Goal: Task Accomplishment & Management: Use online tool/utility

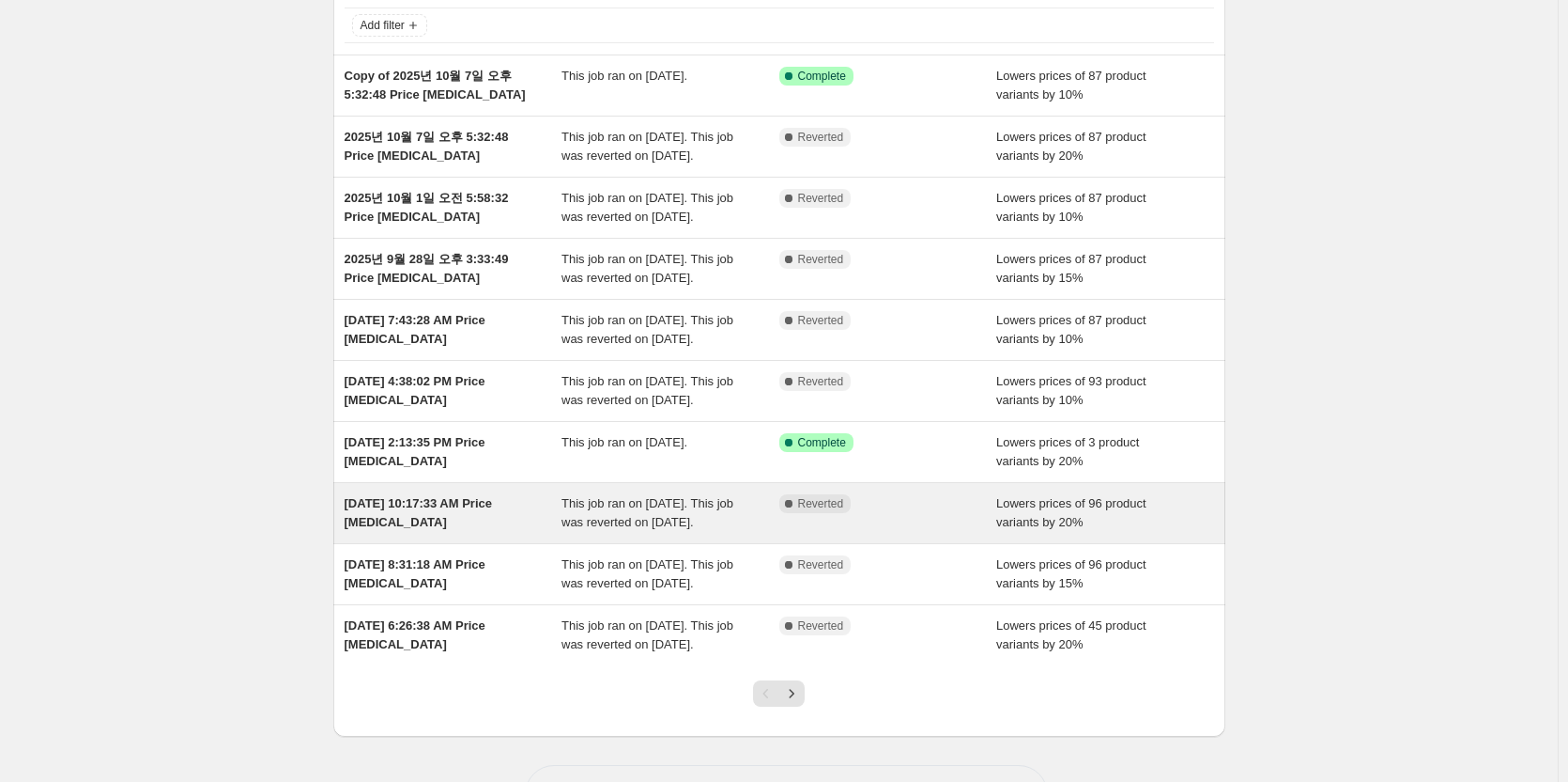
scroll to position [282, 0]
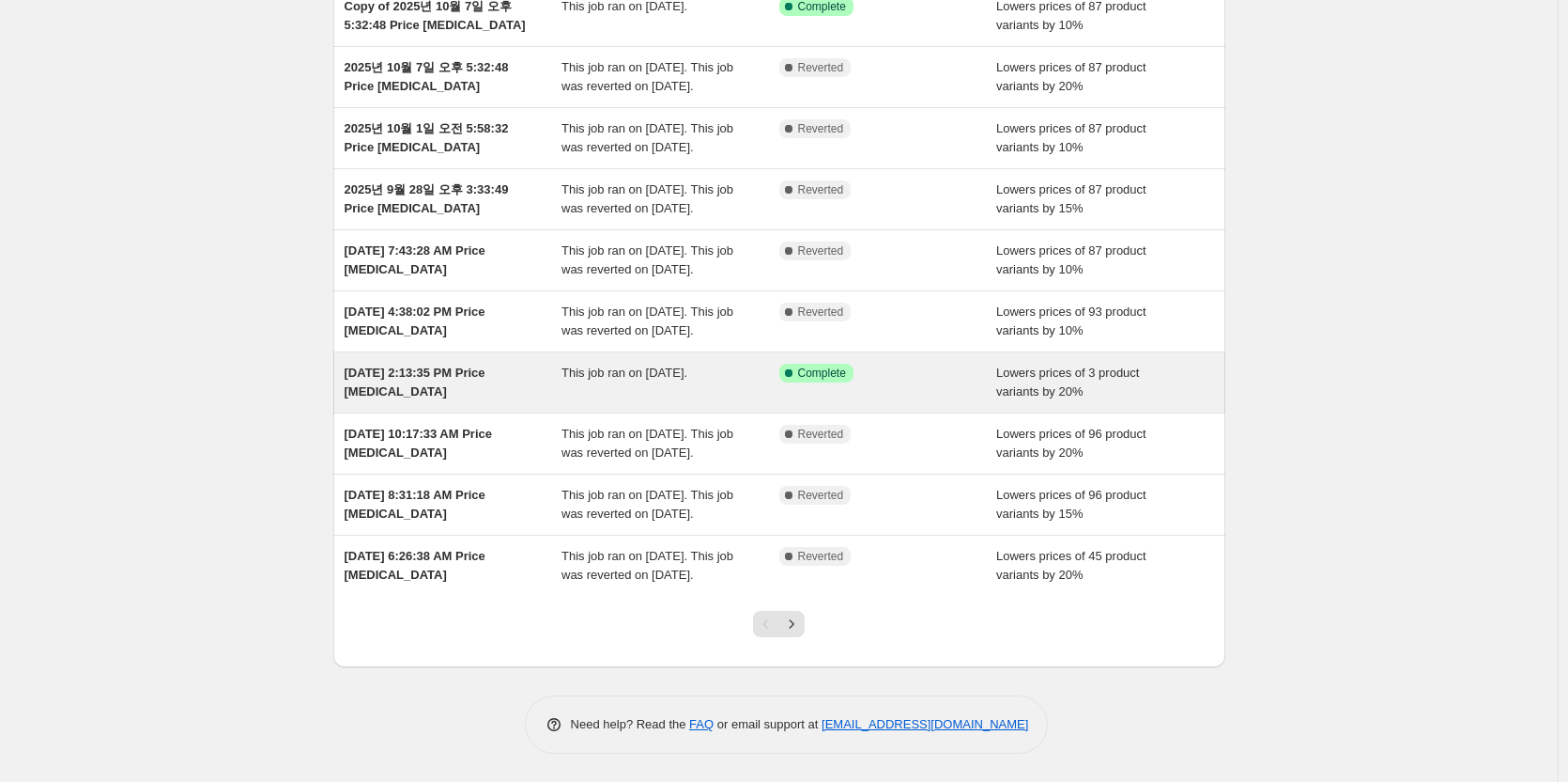
click at [611, 386] on div "This job ran on September 10, 2025." at bounding box center [670, 382] width 218 height 37
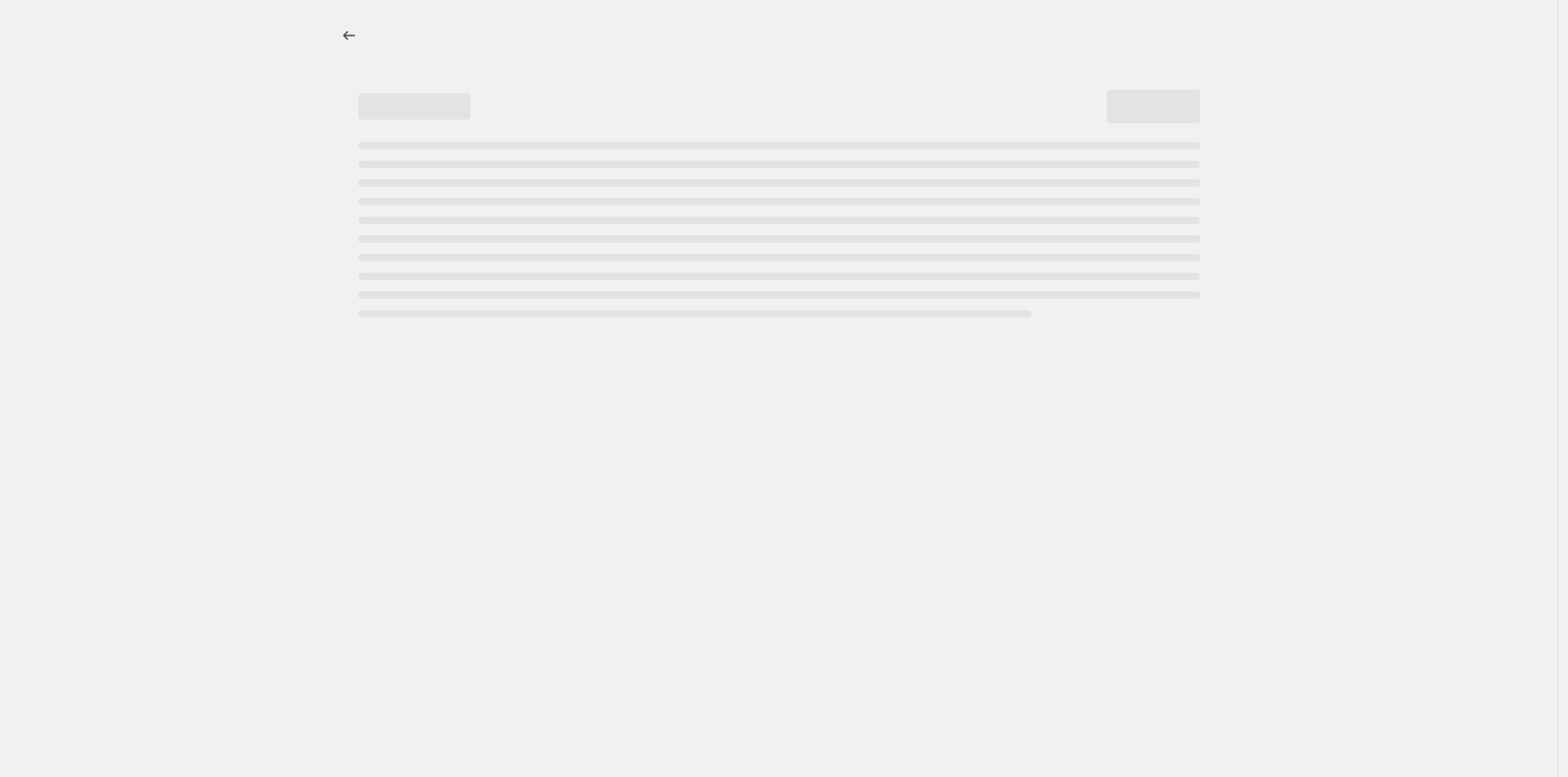
select select "percentage"
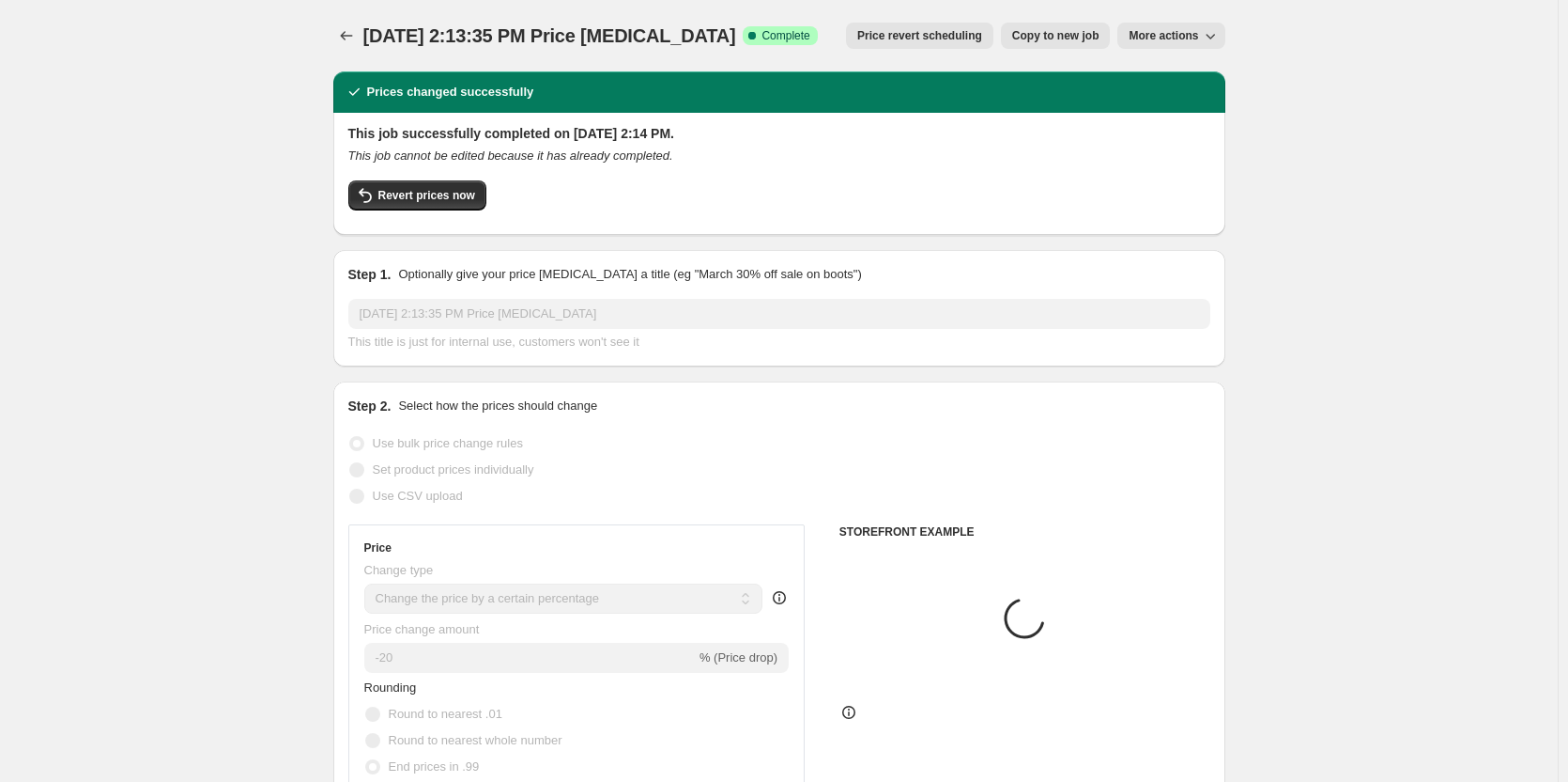
select select "collection"
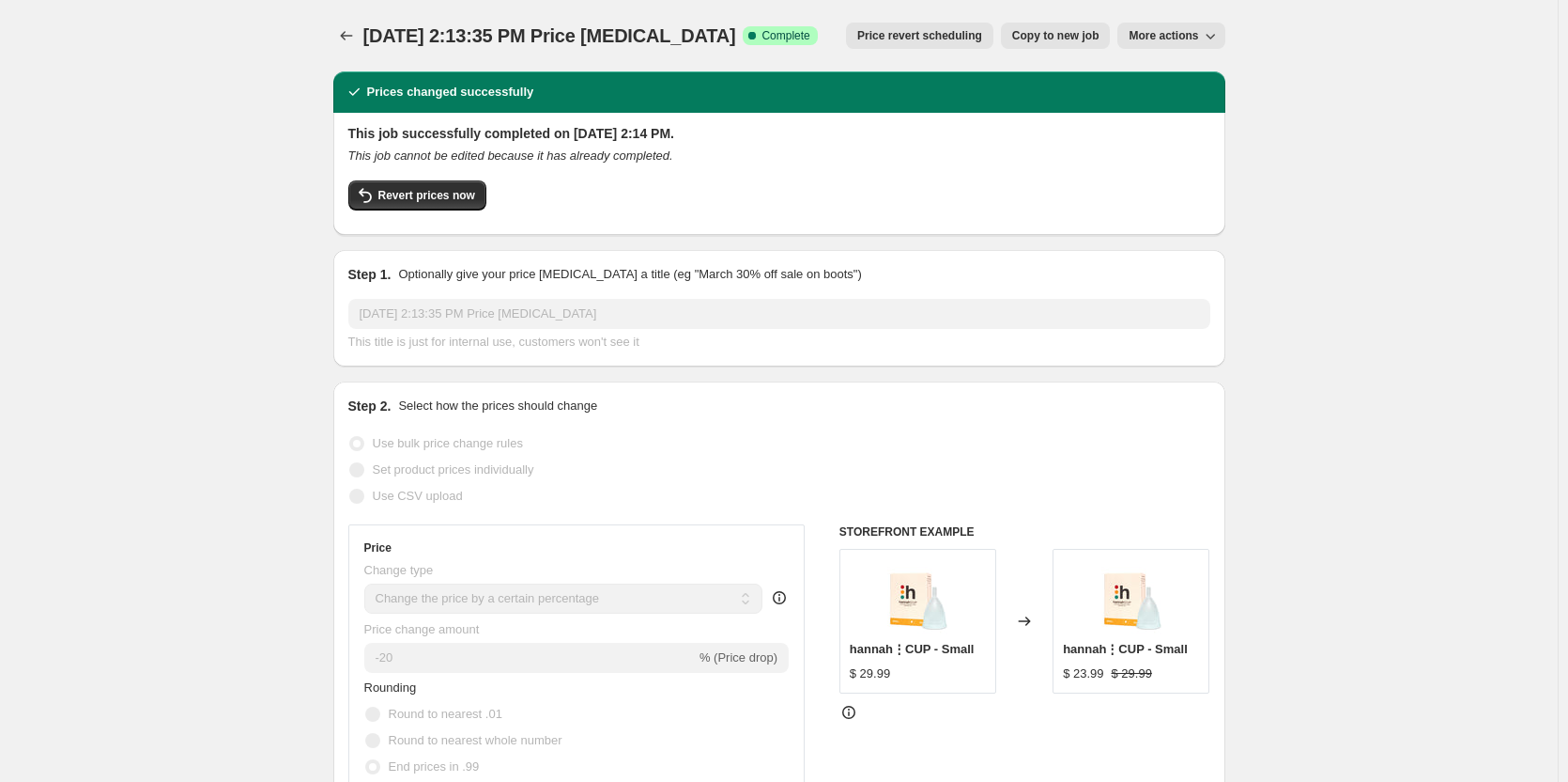
click at [414, 211] on div "Revert prices now" at bounding box center [779, 200] width 862 height 39
click at [417, 201] on span "Revert prices now" at bounding box center [427, 196] width 96 height 15
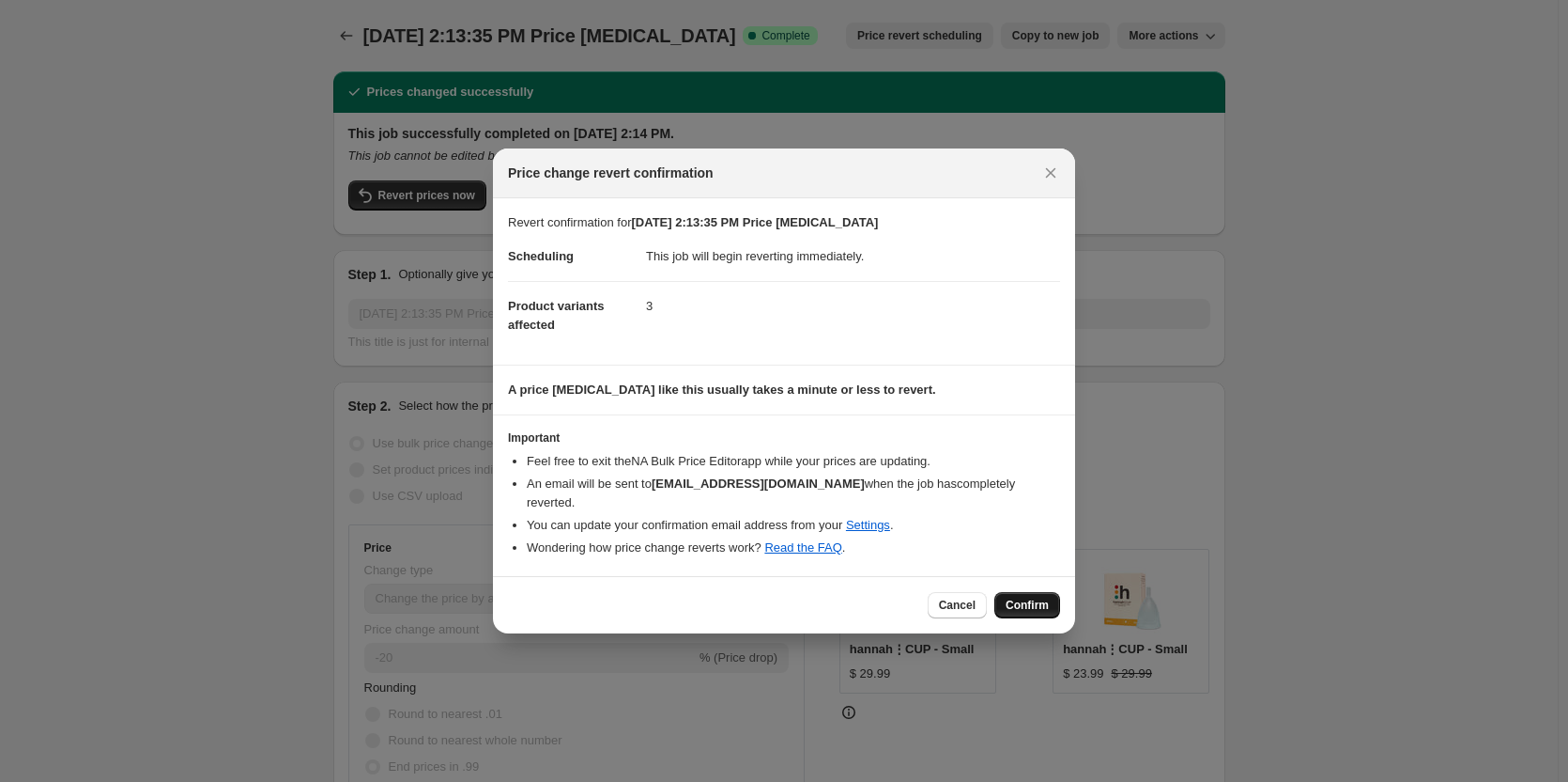
click at [1012, 598] on span "Confirm" at bounding box center [1027, 605] width 43 height 15
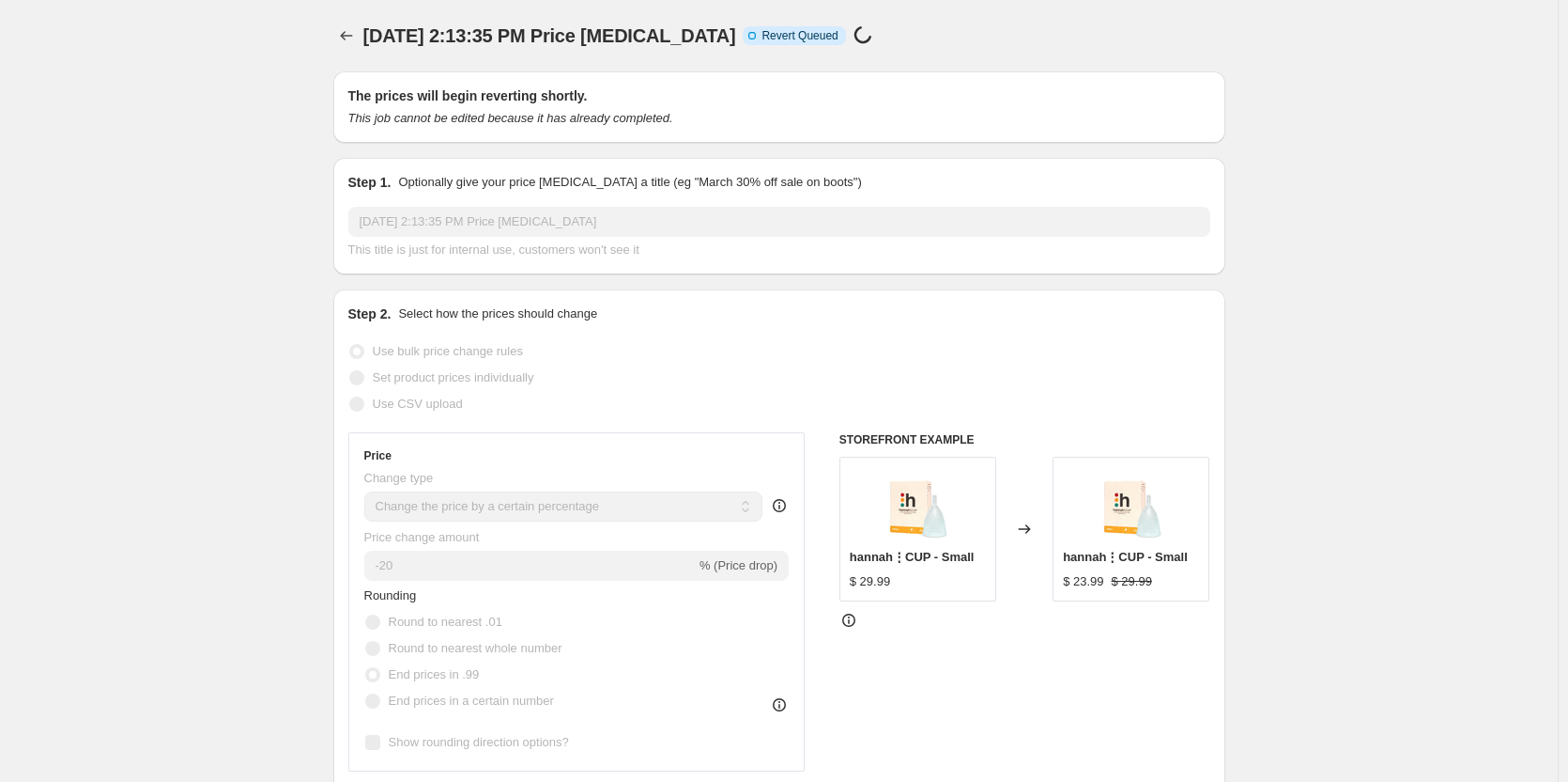
select select "percentage"
select select "collection"
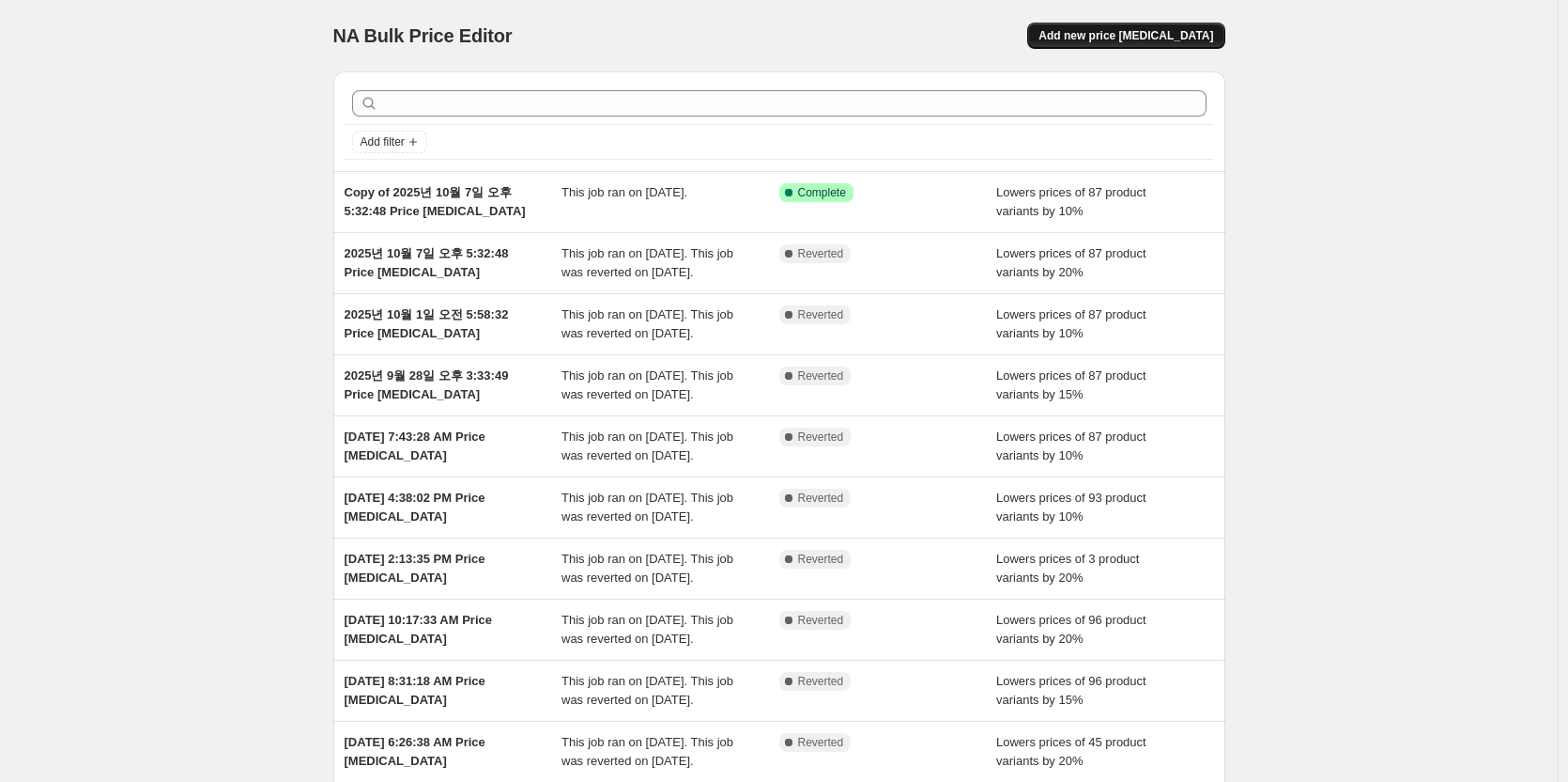
click at [1200, 42] on span "Add new price [MEDICAL_DATA]" at bounding box center [1125, 36] width 175 height 15
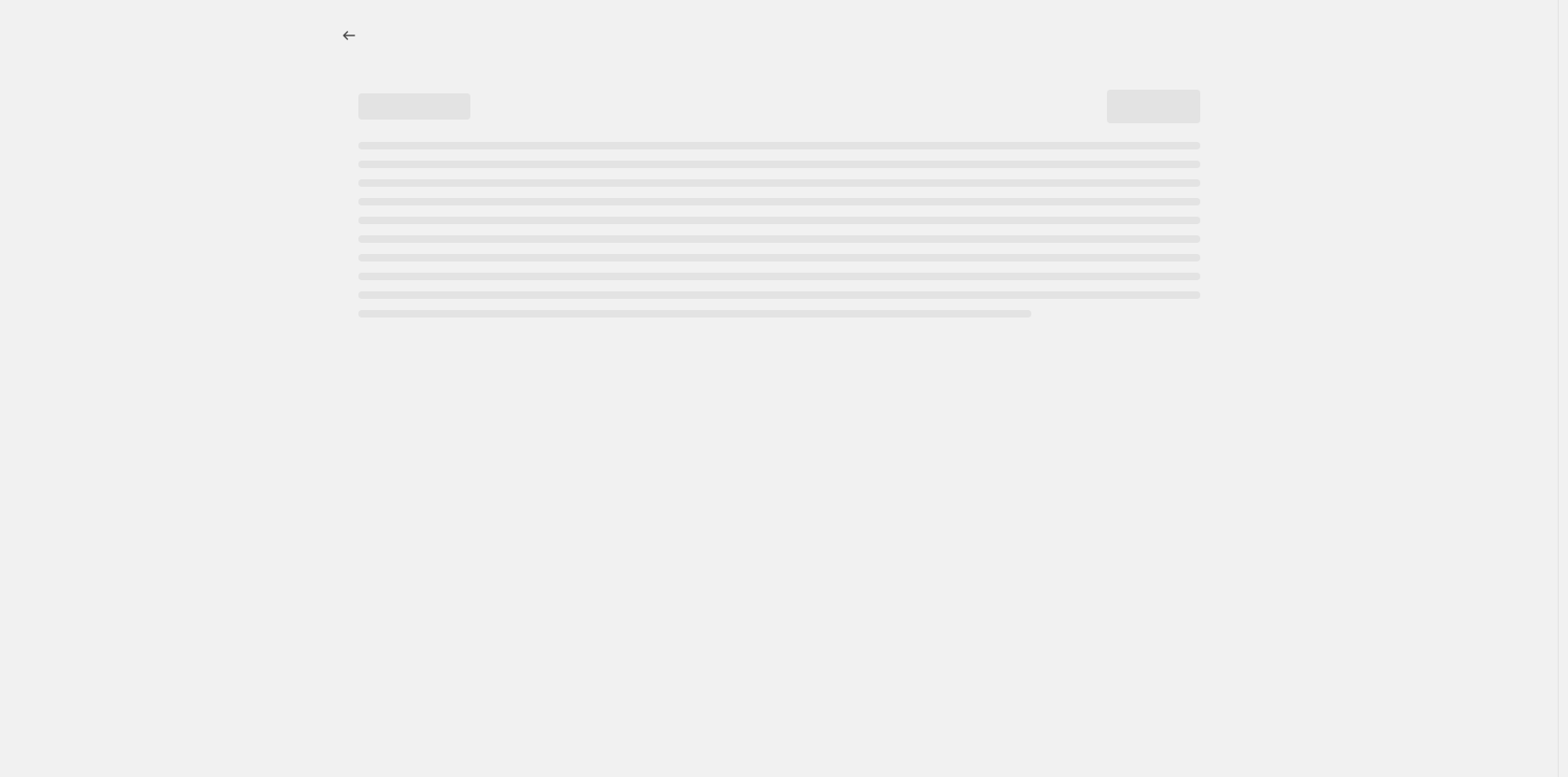
select select "percentage"
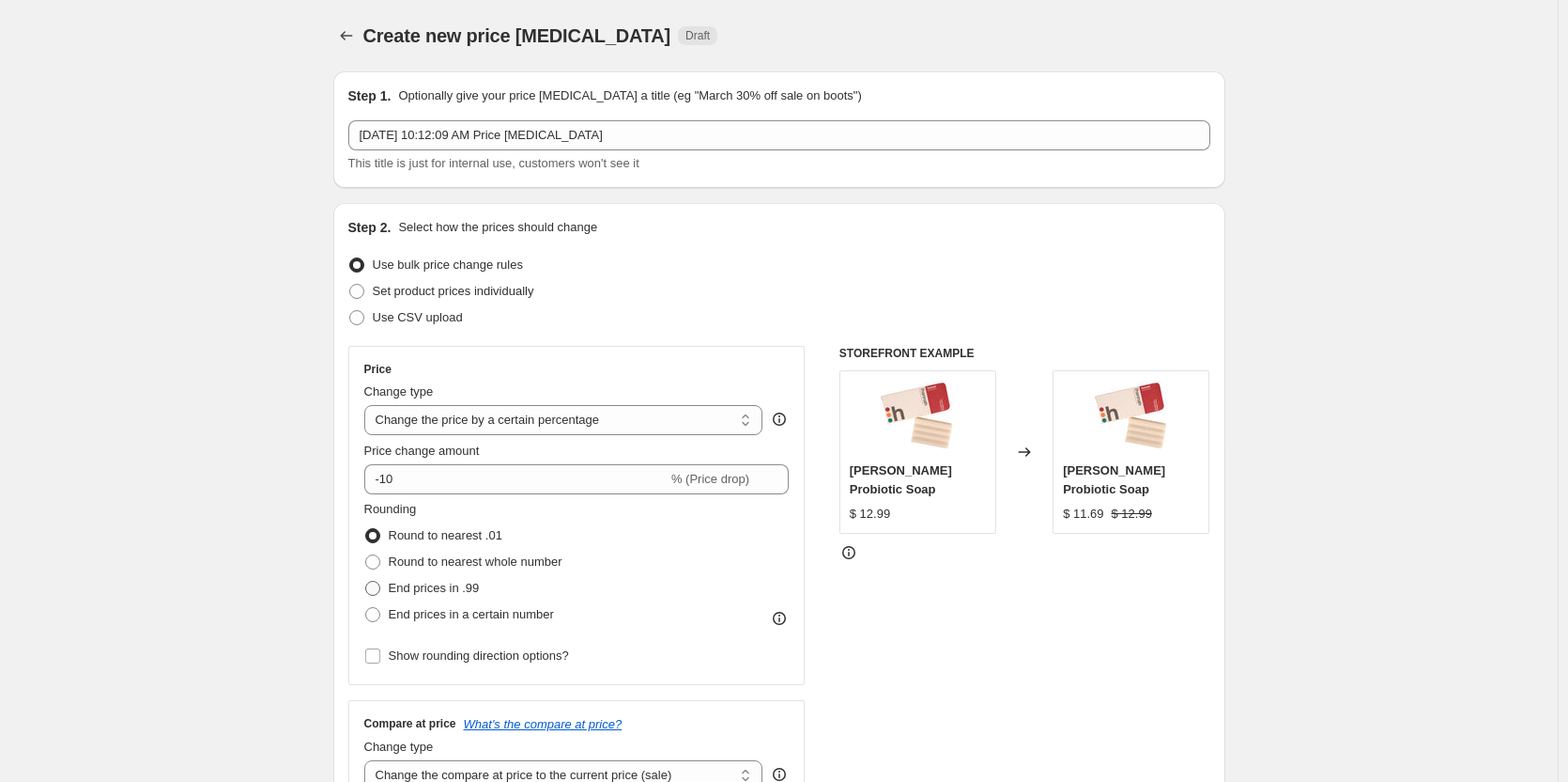
click at [470, 588] on span "End prices in .99" at bounding box center [433, 587] width 91 height 14
click at [366, 581] on input "End prices in .99" at bounding box center [366, 581] width 1 height 1
radio input "true"
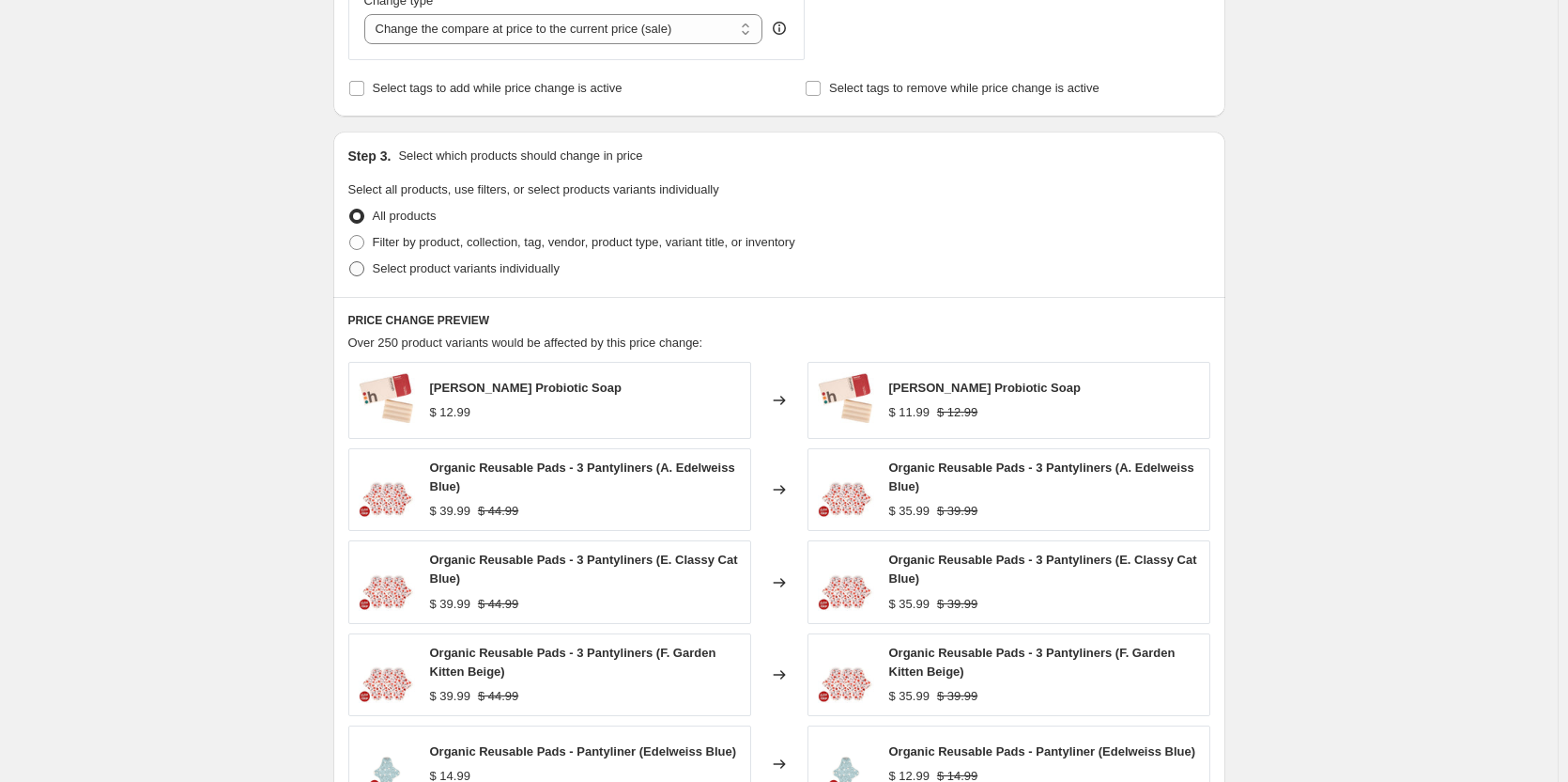
scroll to position [751, 0]
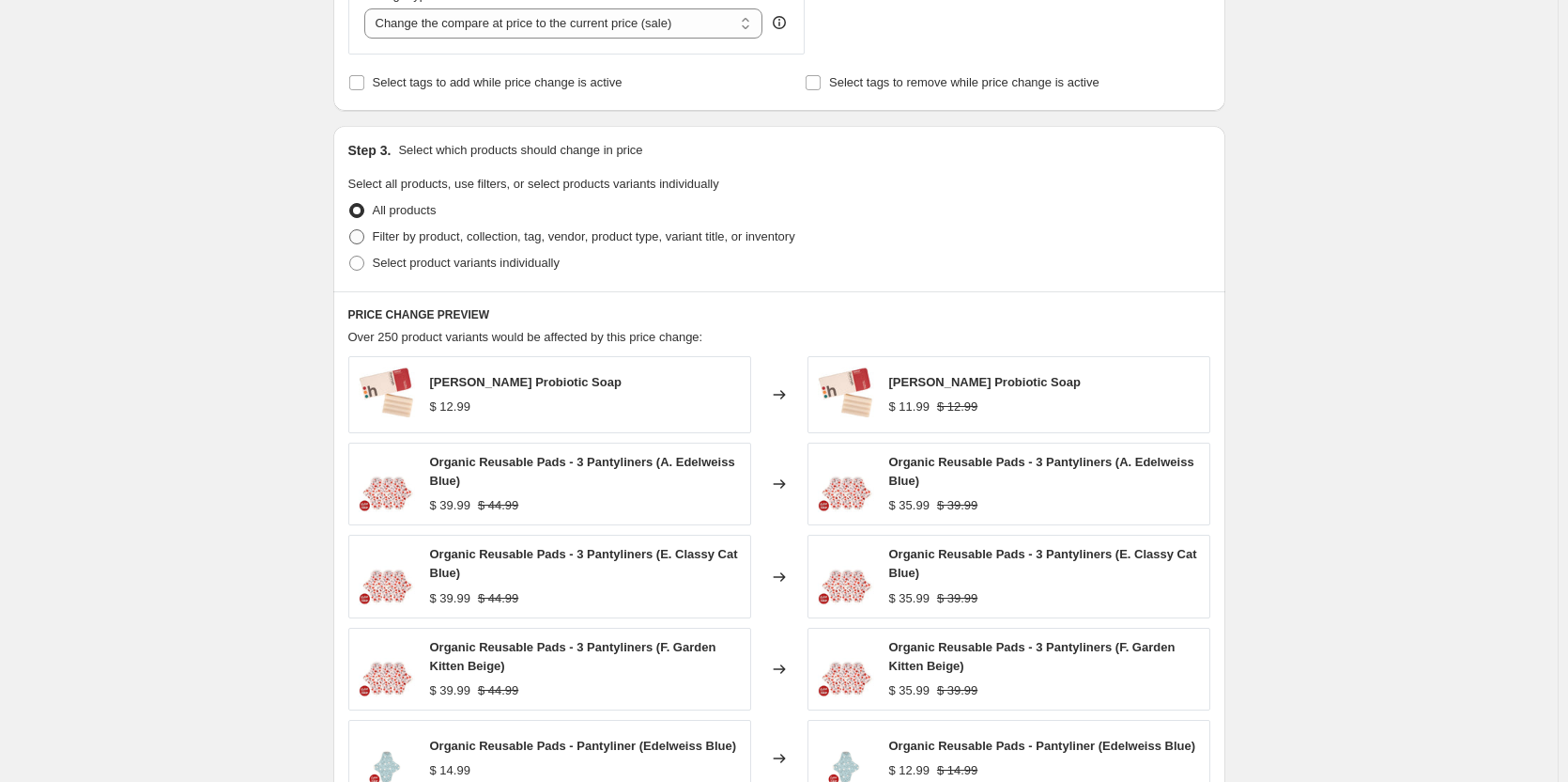
click at [463, 223] on label "Filter by product, collection, tag, vendor, product type, variant title, or inv…" at bounding box center [572, 237] width 447 height 27
click at [350, 229] on input "Filter by product, collection, tag, vendor, product type, variant title, or inv…" at bounding box center [349, 229] width 1 height 1
radio input "true"
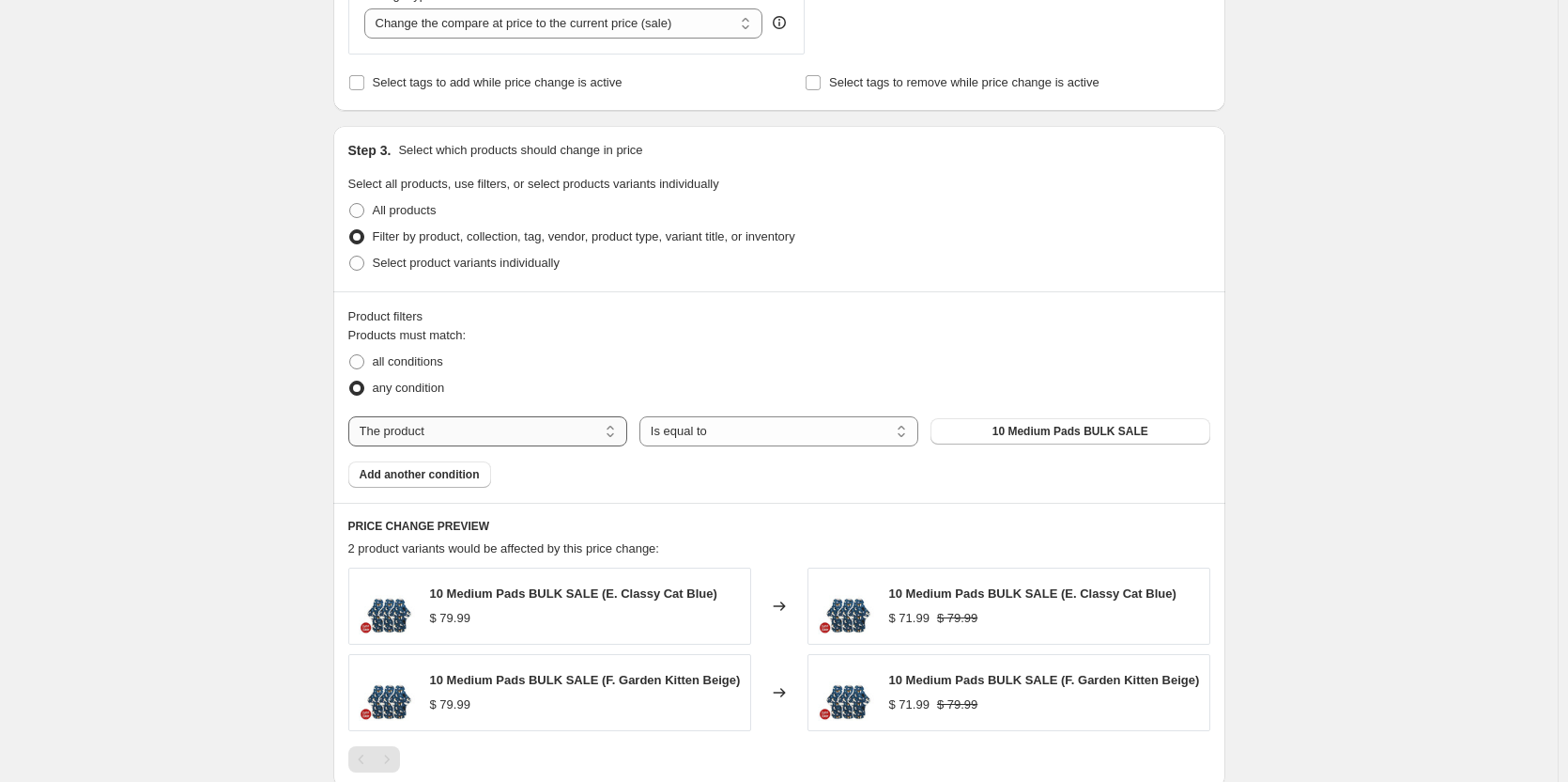
click at [556, 434] on select "The product The product's collection The product's tag The product's vendor The…" at bounding box center [488, 431] width 279 height 30
select select "collection"
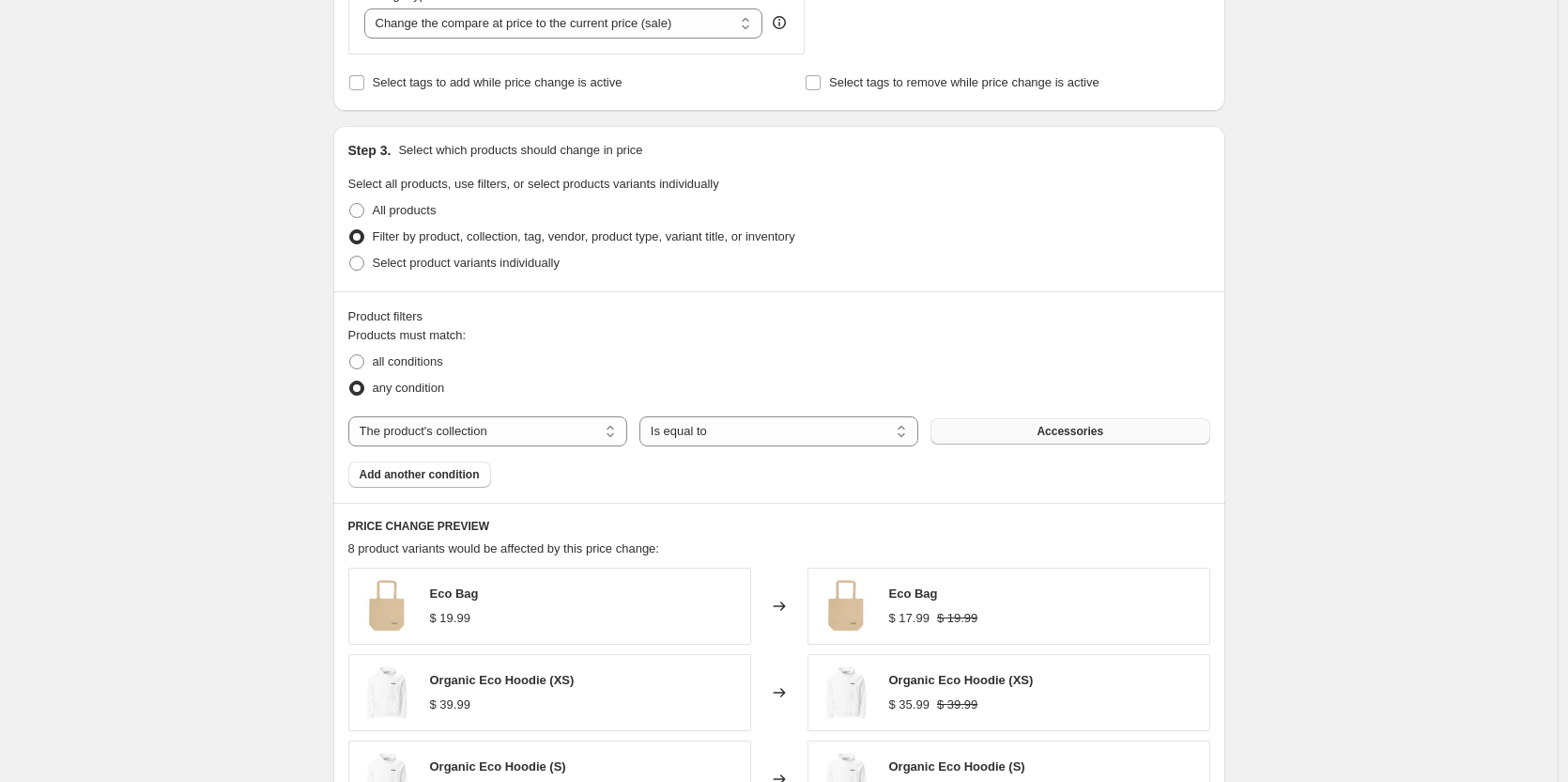
click at [1003, 433] on button "Accessories" at bounding box center [1070, 432] width 279 height 27
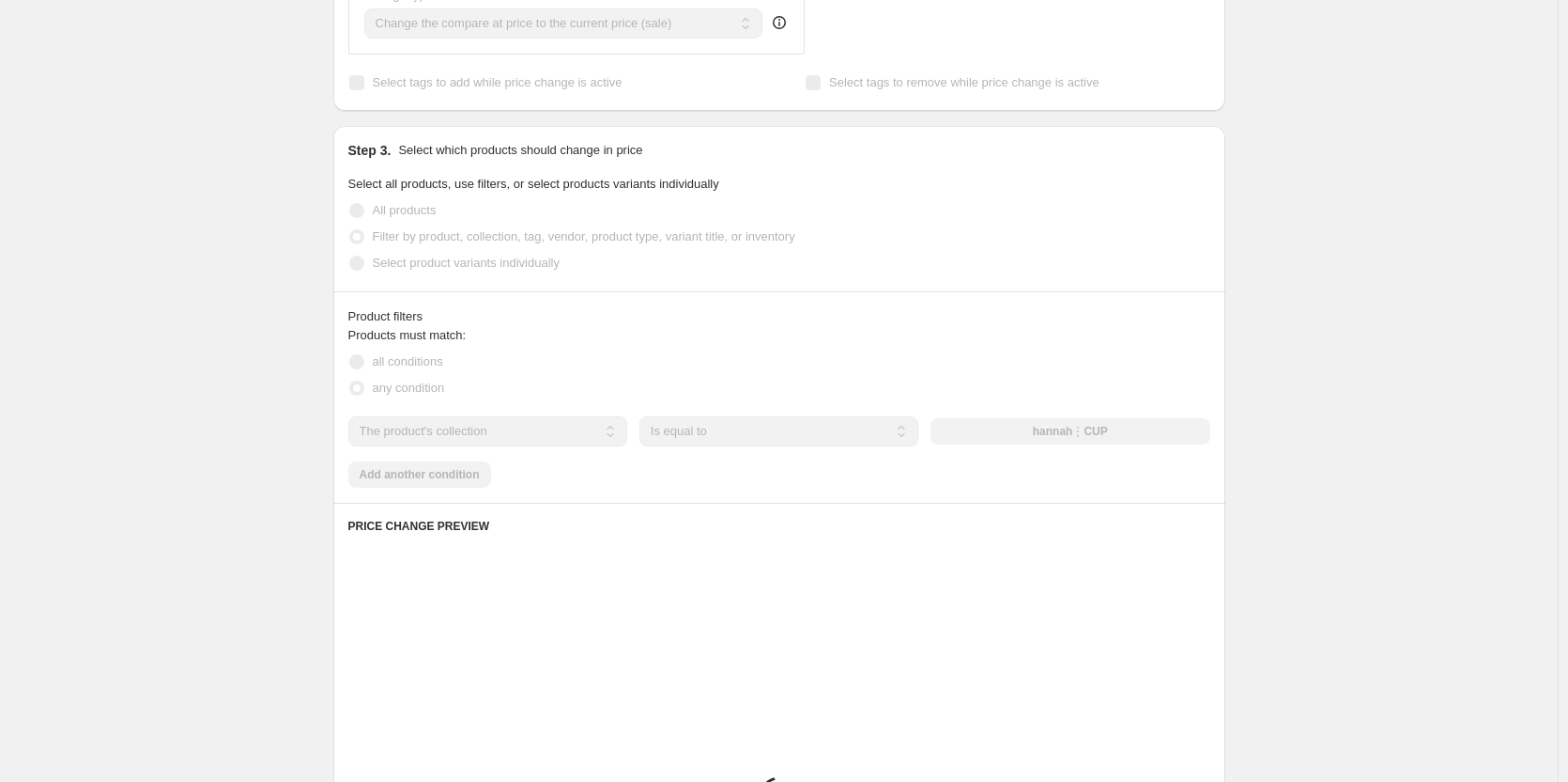
click at [175, 297] on div "Create new price change job. This page is ready Create new price change job Dra…" at bounding box center [779, 293] width 1558 height 2089
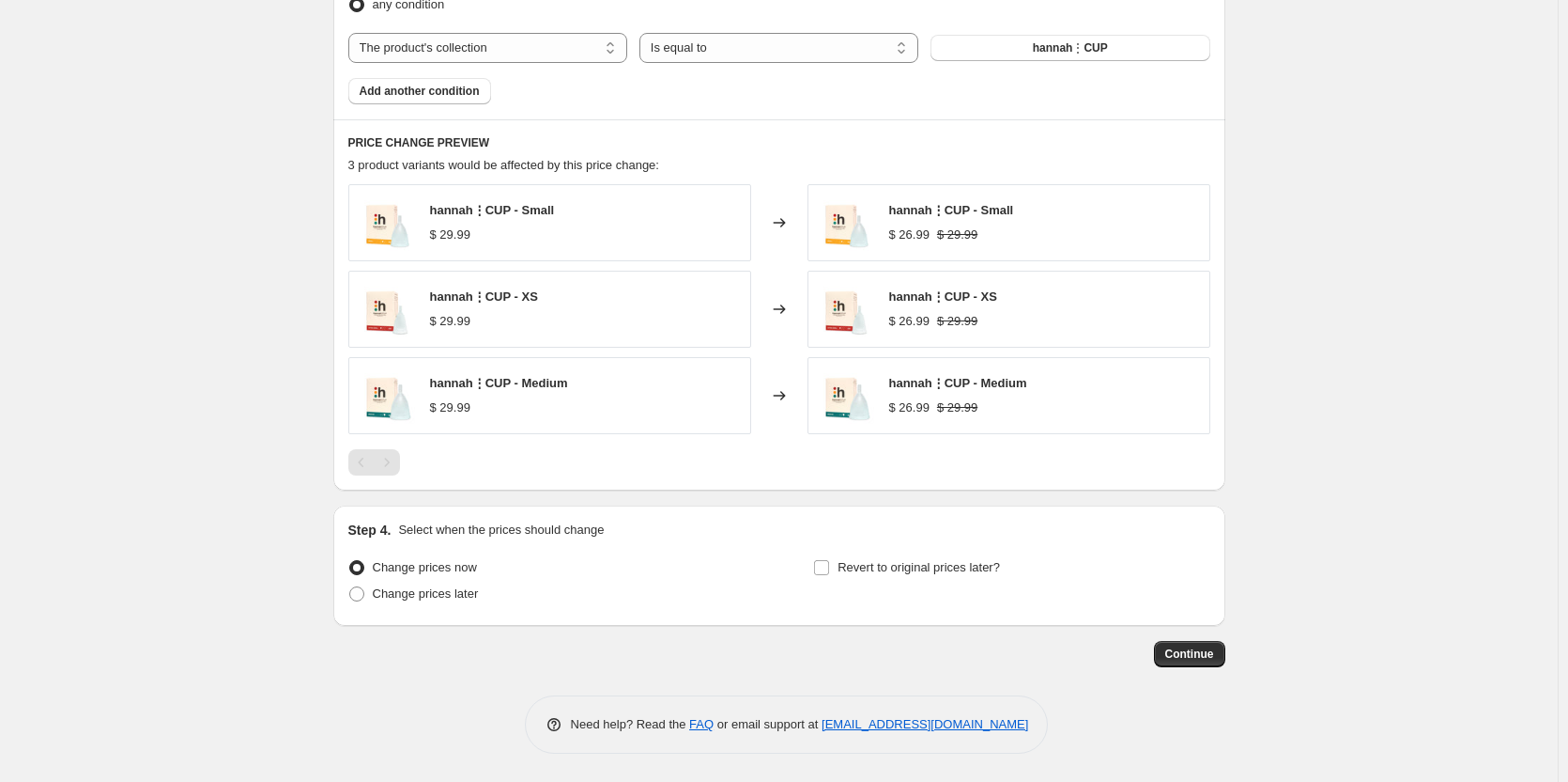
scroll to position [1136, 0]
click at [1211, 650] on span "Continue" at bounding box center [1189, 654] width 49 height 15
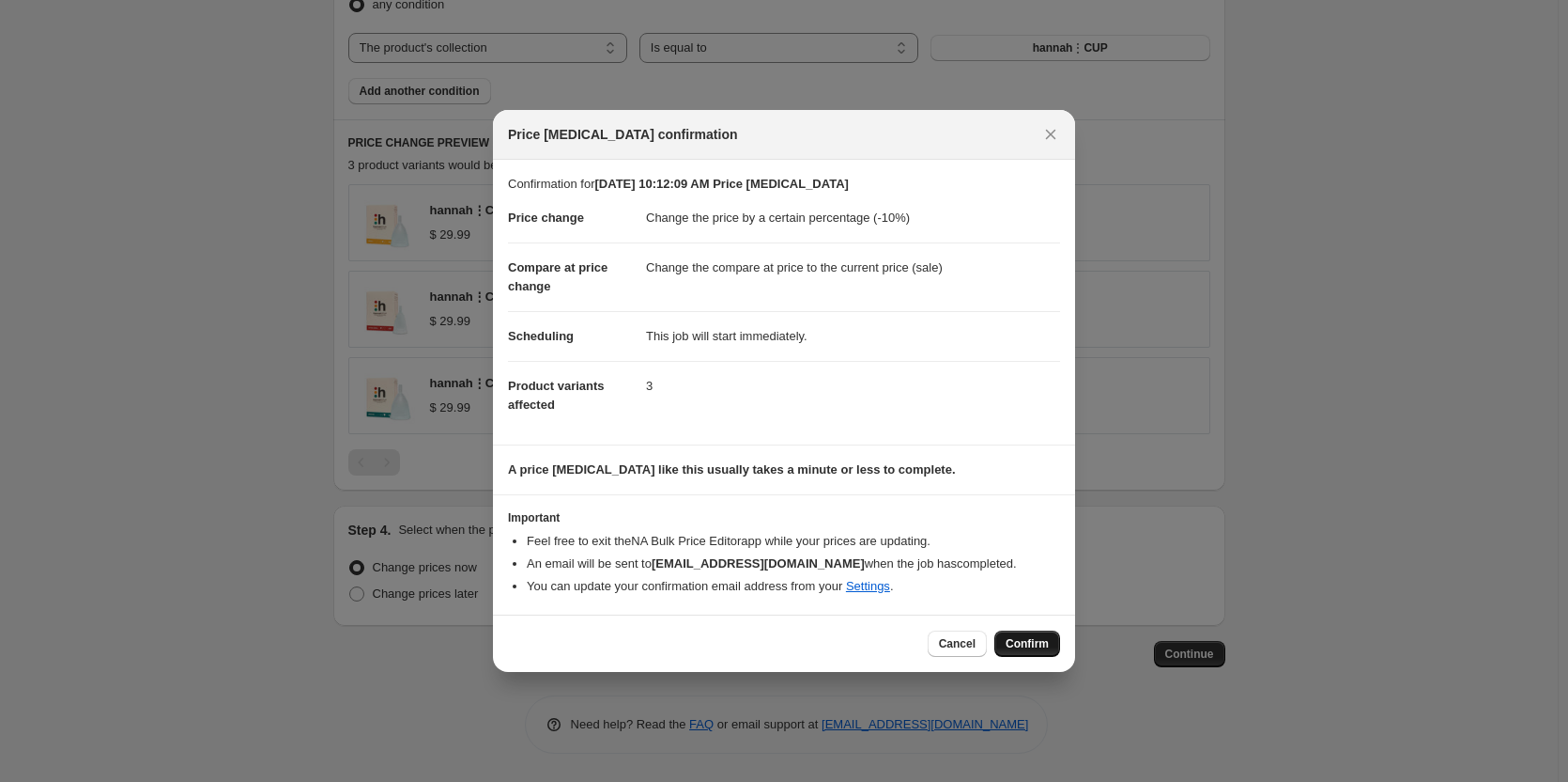
click at [1033, 652] on button "Confirm" at bounding box center [1027, 644] width 66 height 27
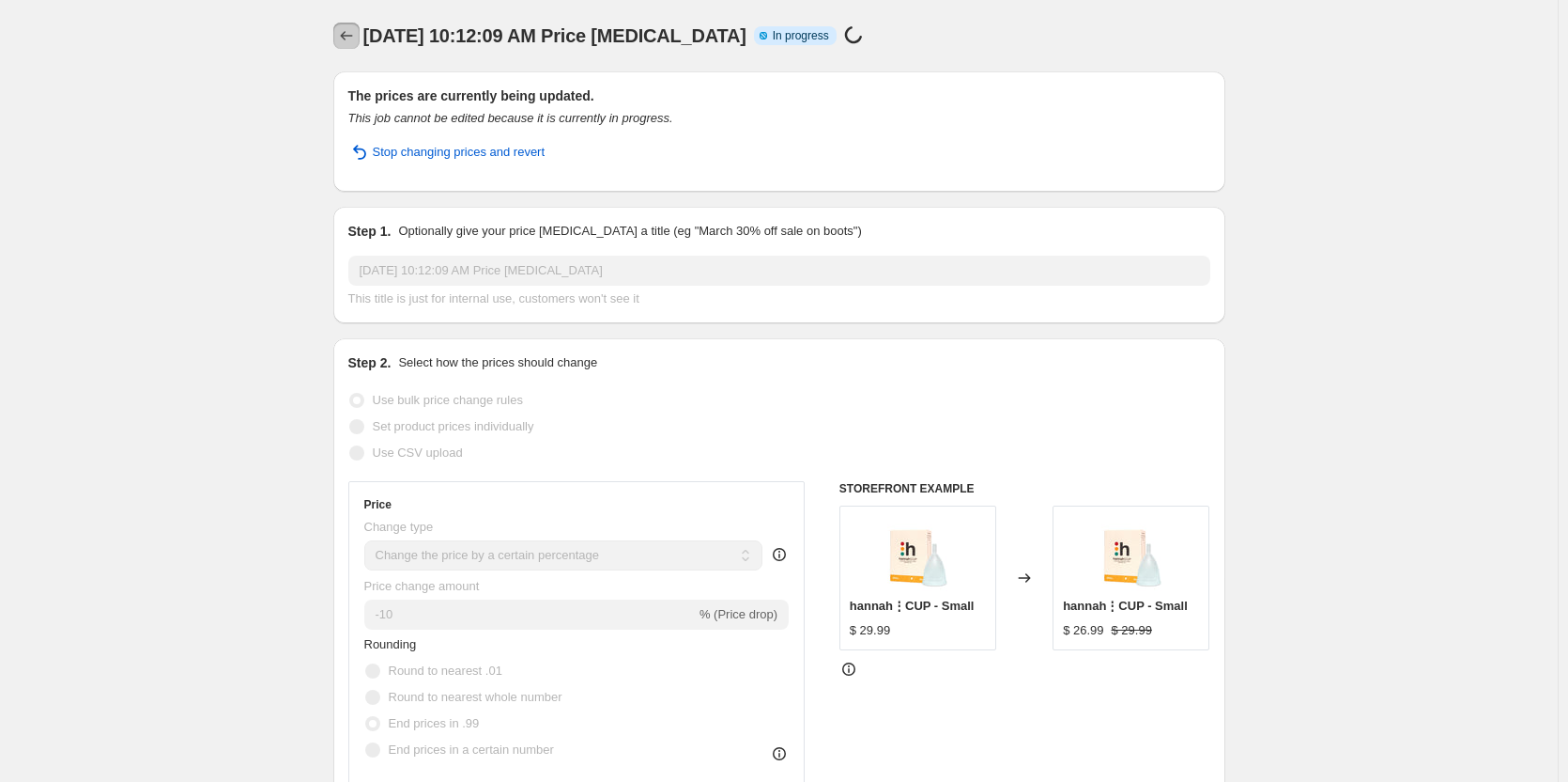
click at [356, 37] on icon "Price change jobs" at bounding box center [346, 36] width 19 height 19
